Goal: Book appointment/travel/reservation

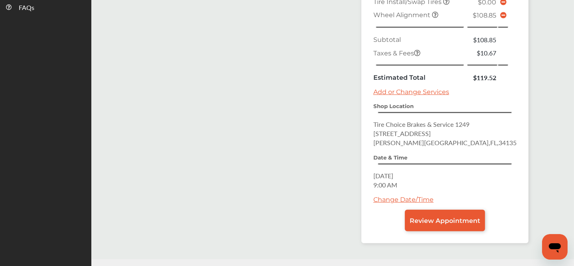
scroll to position [345, 0]
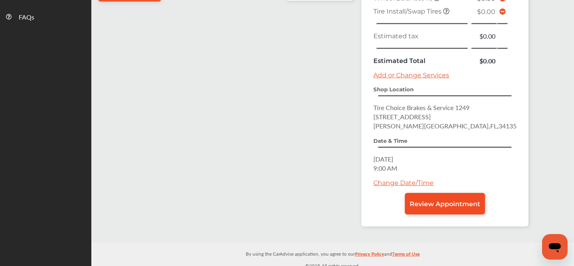
click at [426, 193] on link "Review Appointment" at bounding box center [445, 204] width 80 height 22
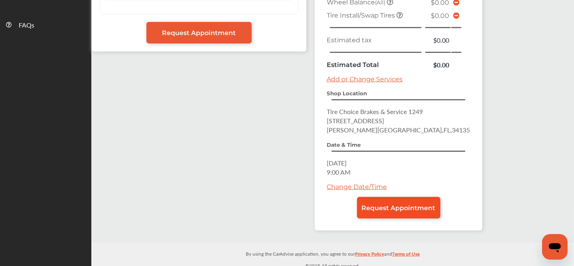
click at [371, 204] on span "Request Appointment" at bounding box center [398, 208] width 74 height 8
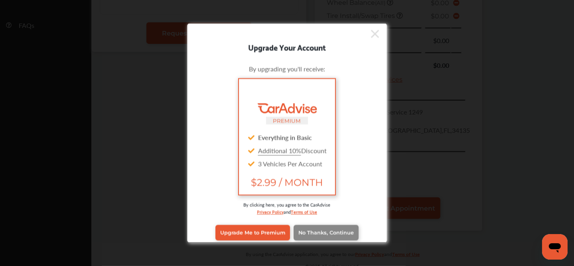
click at [321, 233] on span "No Thanks, Continue" at bounding box center [325, 233] width 55 height 6
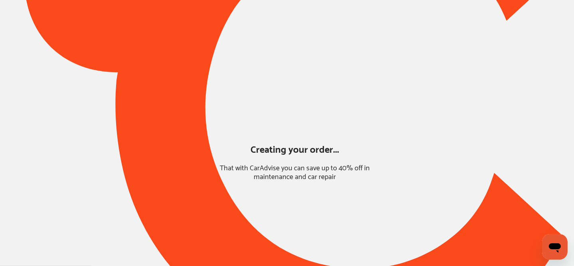
scroll to position [74, 0]
